Goal: Transaction & Acquisition: Purchase product/service

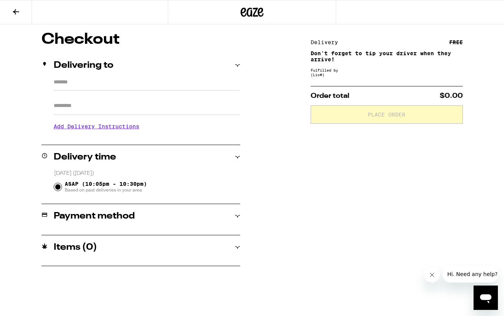
click at [19, 16] on button at bounding box center [16, 12] width 32 height 24
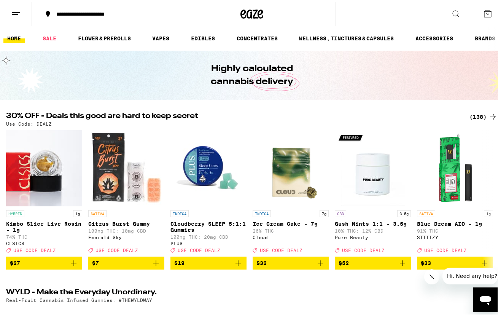
click at [451, 9] on icon at bounding box center [455, 11] width 9 height 9
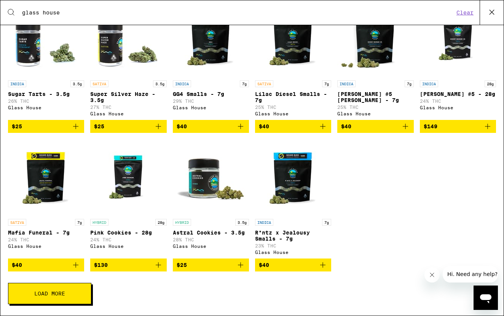
scroll to position [166, 0]
type input "glass house"
click at [43, 293] on span "Load More" at bounding box center [49, 293] width 31 height 5
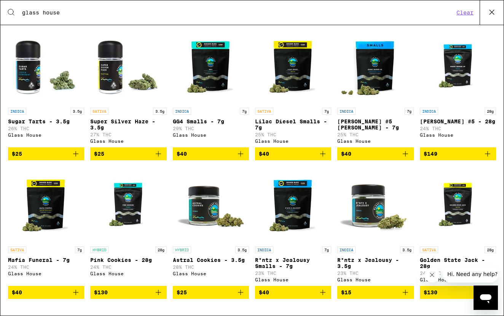
scroll to position [274, 0]
click at [485, 290] on icon "Add to bag" at bounding box center [487, 292] width 5 height 5
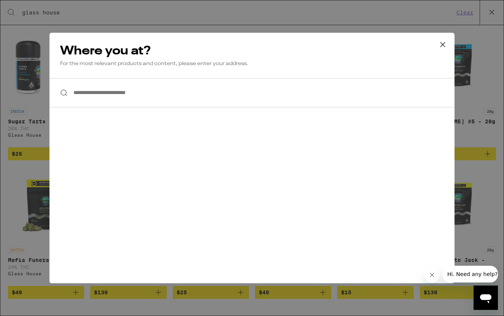
click at [184, 110] on div "**********" at bounding box center [251, 158] width 405 height 250
click at [184, 99] on input "**********" at bounding box center [251, 92] width 405 height 29
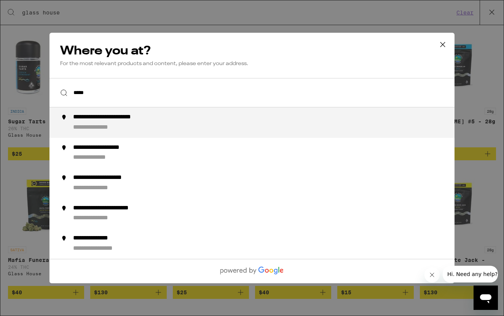
type input "**********"
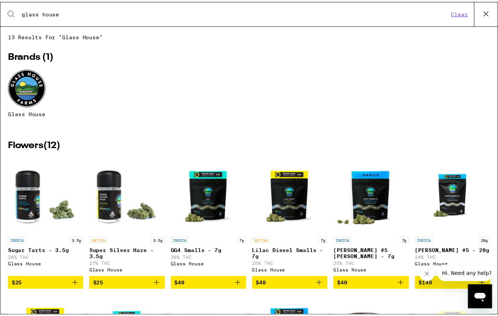
scroll to position [0, 0]
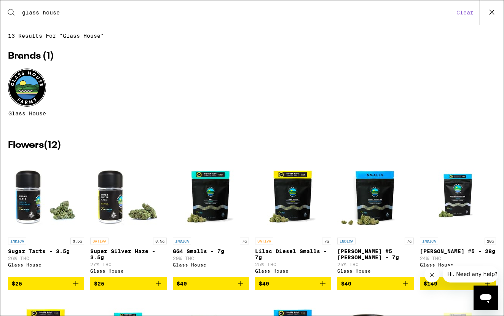
click at [500, 13] on button at bounding box center [492, 12] width 24 height 24
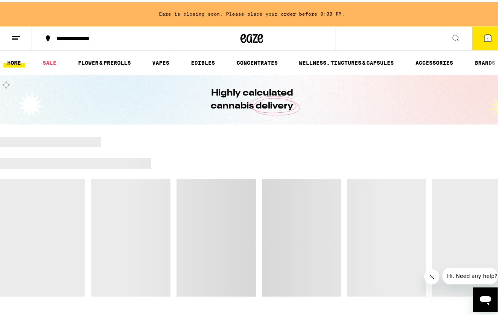
click at [487, 38] on span "1" at bounding box center [488, 37] width 2 height 5
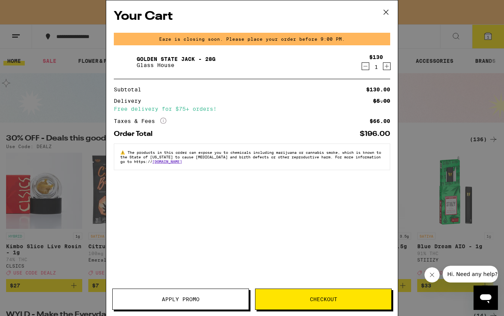
click at [326, 303] on button "Checkout" at bounding box center [323, 298] width 137 height 21
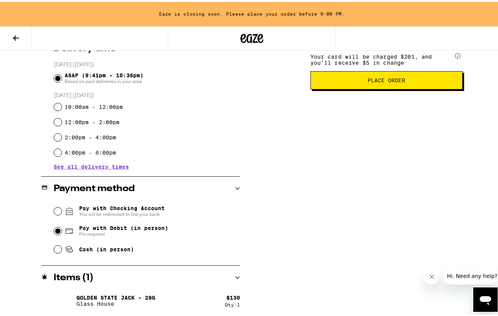
scroll to position [202, 0]
click at [351, 81] on span "Place Order" at bounding box center [386, 78] width 139 height 5
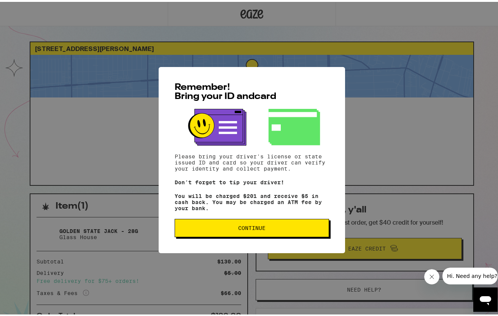
click at [280, 229] on span "Continue" at bounding box center [252, 225] width 142 height 5
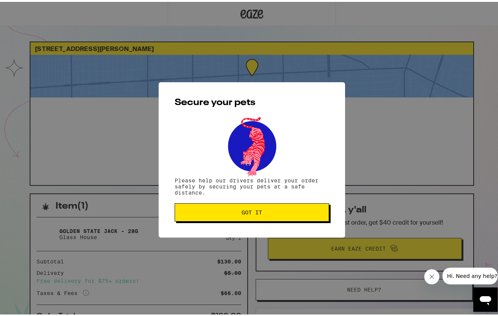
click at [279, 219] on button "Got it" at bounding box center [252, 210] width 155 height 18
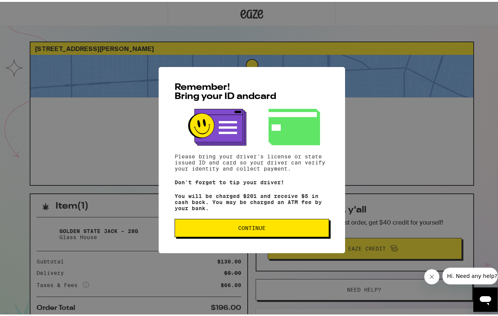
click at [259, 229] on span "Continue" at bounding box center [251, 225] width 27 height 5
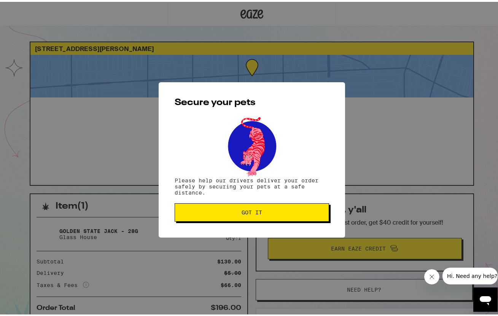
click at [259, 230] on div "Secure your pets Please help our drivers deliver your order safely by securing …" at bounding box center [252, 157] width 186 height 155
click at [258, 213] on span "Got it" at bounding box center [252, 210] width 21 height 5
